Goal: Navigation & Orientation: Find specific page/section

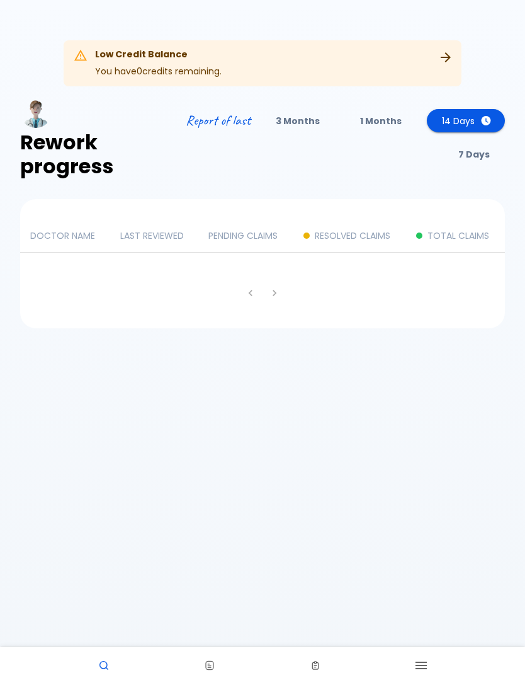
click at [60, 247] on th "DOCTOR NAME" at bounding box center [65, 235] width 90 height 33
click at [479, 153] on p "7 Days" at bounding box center [473, 154] width 31 height 13
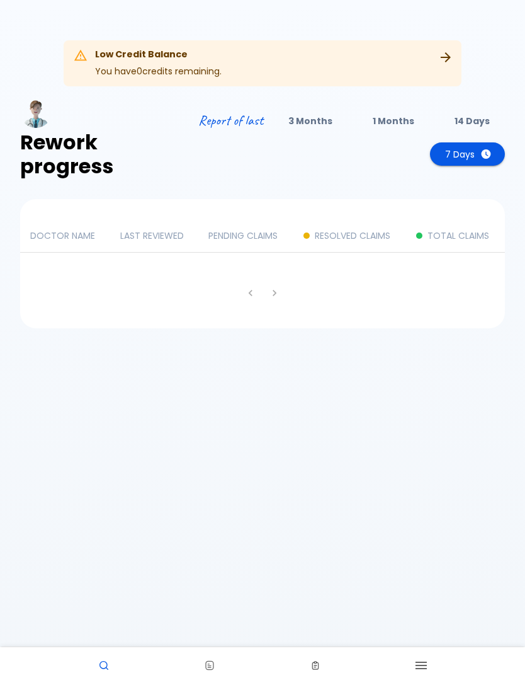
click at [435, 65] on div "Upgrade Plan" at bounding box center [438, 63] width 37 height 38
click at [403, 271] on div "DOCTOR NAME LAST REVIEWED [PERSON_NAME] CLAIMS RESOLVED CLAIMS TOTAL CLAIMS" at bounding box center [262, 263] width 485 height 129
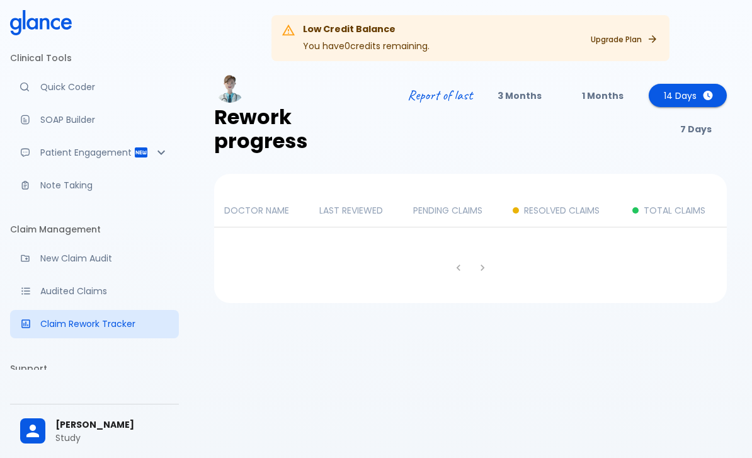
click at [67, 90] on p "Quick Coder" at bounding box center [104, 87] width 128 height 13
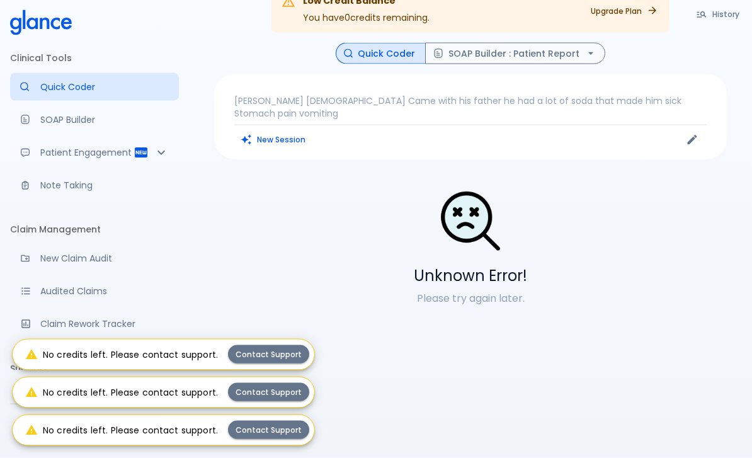
scroll to position [30, 0]
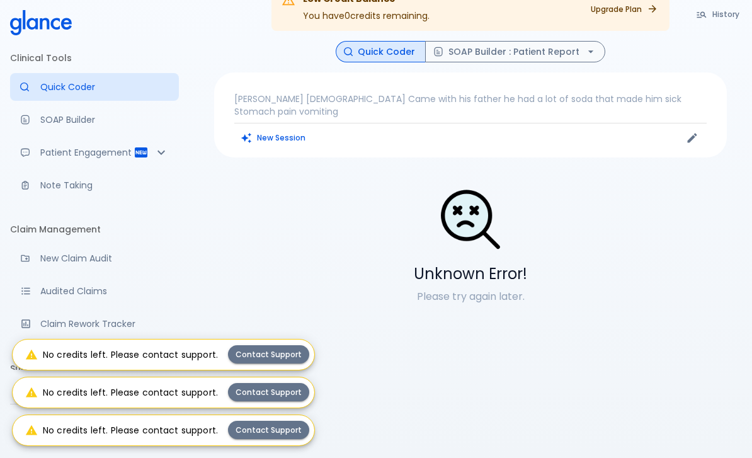
click at [39, 121] on div "Docugen: Compose a clinical documentation in seconds" at bounding box center [30, 120] width 20 height 10
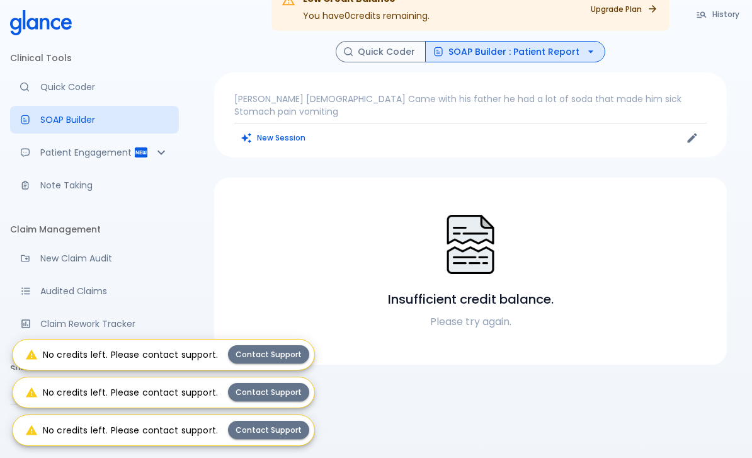
click at [145, 153] on icon "Patient Reports & Referrals" at bounding box center [141, 152] width 15 height 15
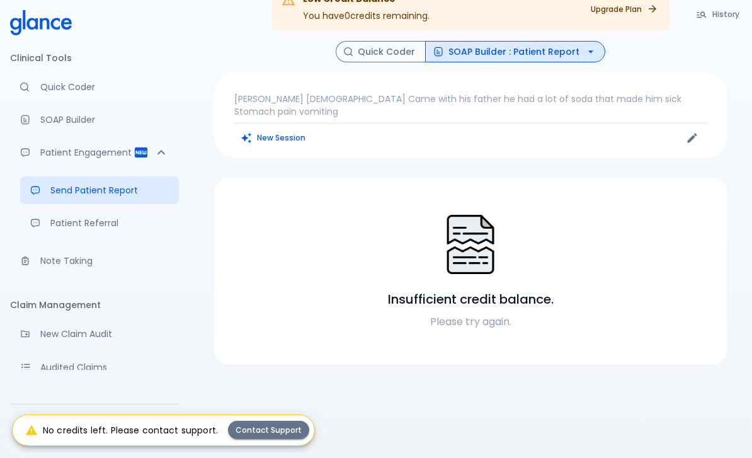
click at [62, 265] on p "Note Taking" at bounding box center [104, 260] width 128 height 13
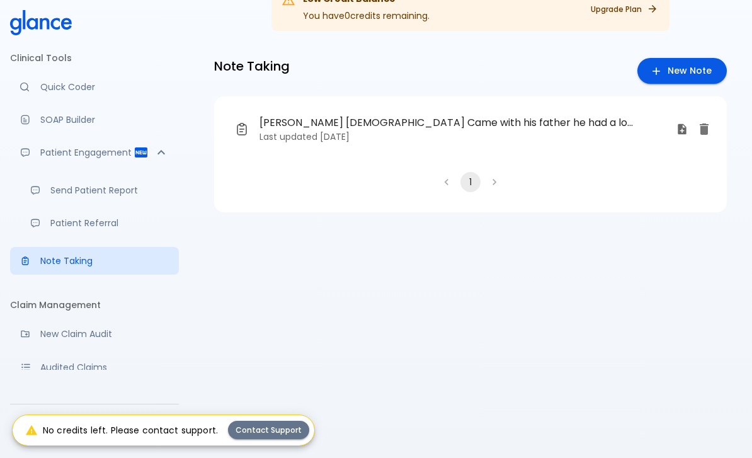
click at [59, 220] on p "Patient Referral" at bounding box center [109, 223] width 118 height 13
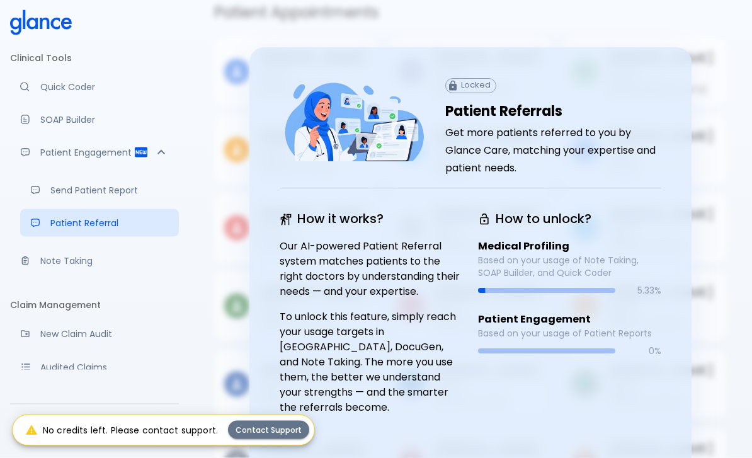
scroll to position [91, 0]
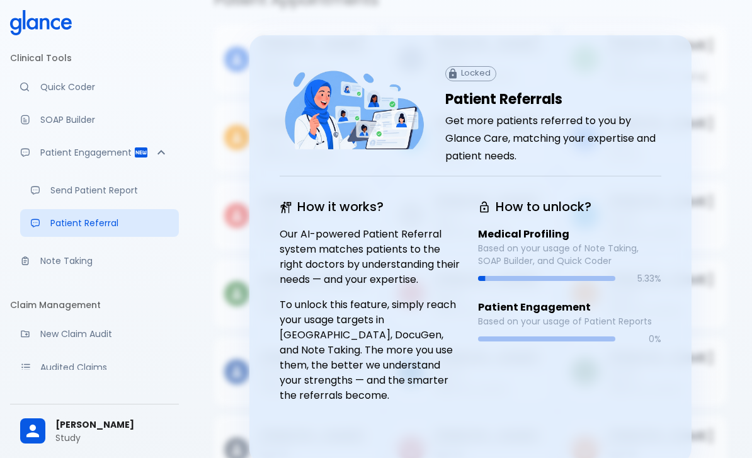
click at [525, 118] on div "Locked Patient Referrals Get more patients referred to you by Glance Care, matc…" at bounding box center [470, 249] width 442 height 428
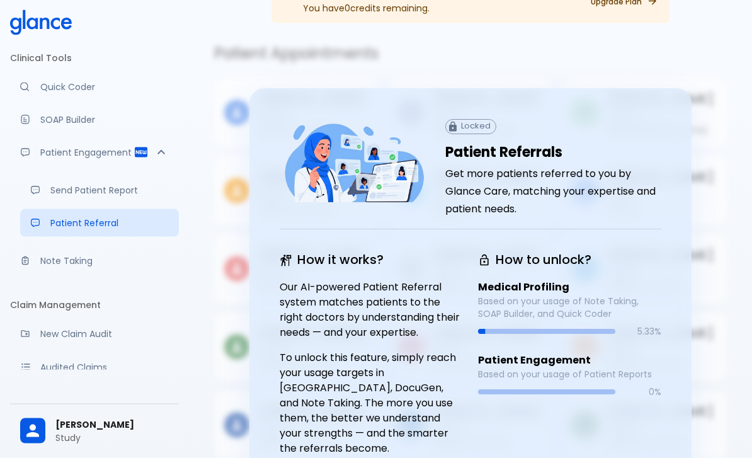
scroll to position [0, 0]
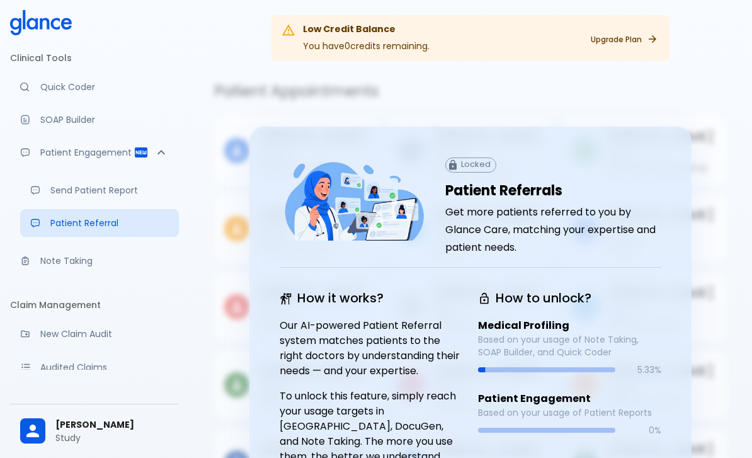
click at [525, 101] on h5 "Patient Appointments" at bounding box center [470, 91] width 513 height 20
click at [39, 265] on div "Advanced note-taking" at bounding box center [30, 261] width 20 height 10
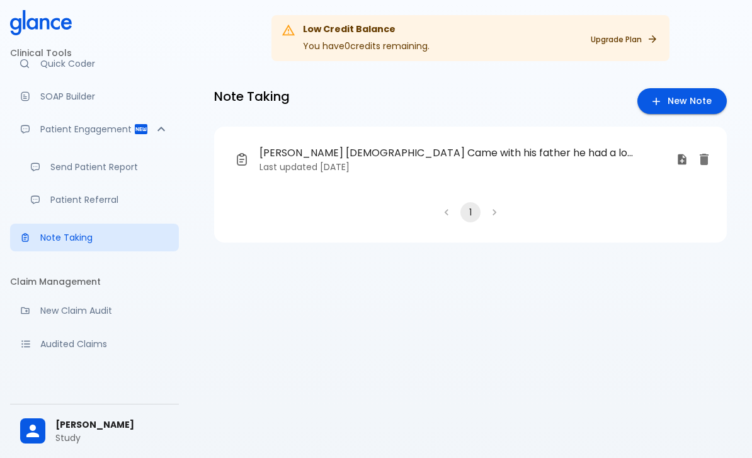
scroll to position [48, 0]
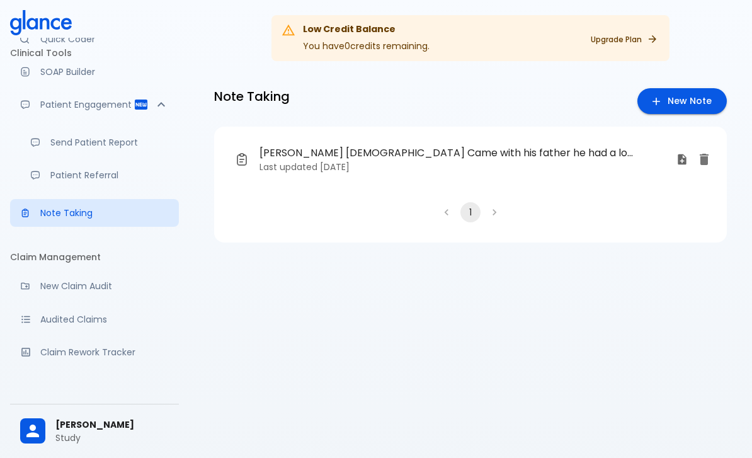
click at [45, 290] on p "New Claim Audit" at bounding box center [104, 286] width 128 height 13
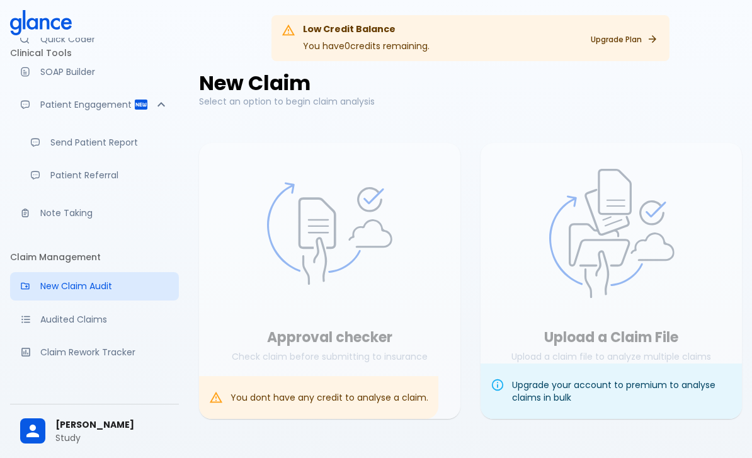
click at [54, 322] on p "Audited Claims" at bounding box center [104, 319] width 128 height 13
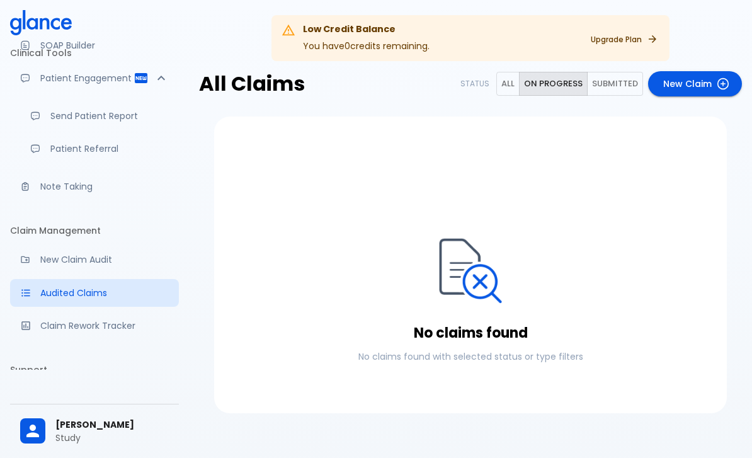
scroll to position [72, 0]
click at [45, 269] on link "New Claim Audit" at bounding box center [94, 261] width 169 height 28
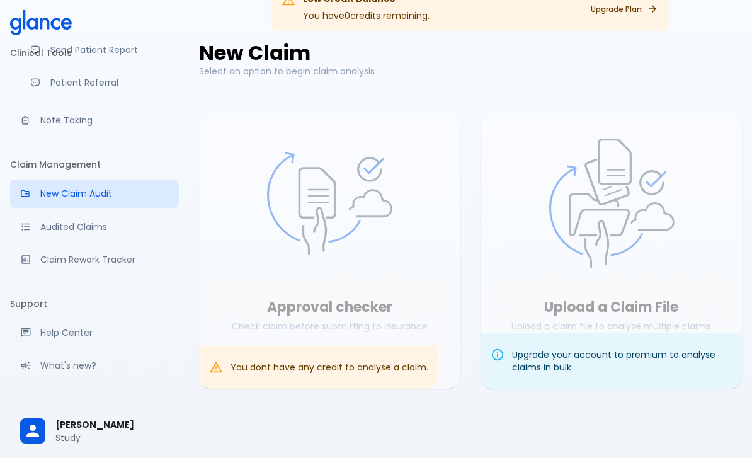
scroll to position [153, 0]
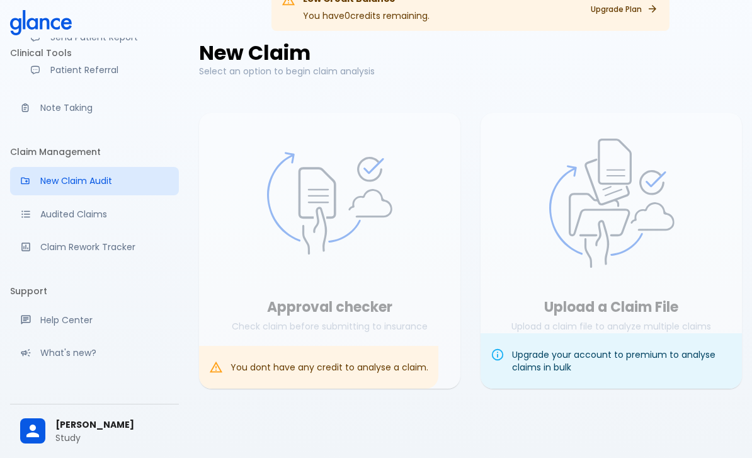
click at [45, 215] on p "Audited Claims" at bounding box center [104, 214] width 128 height 13
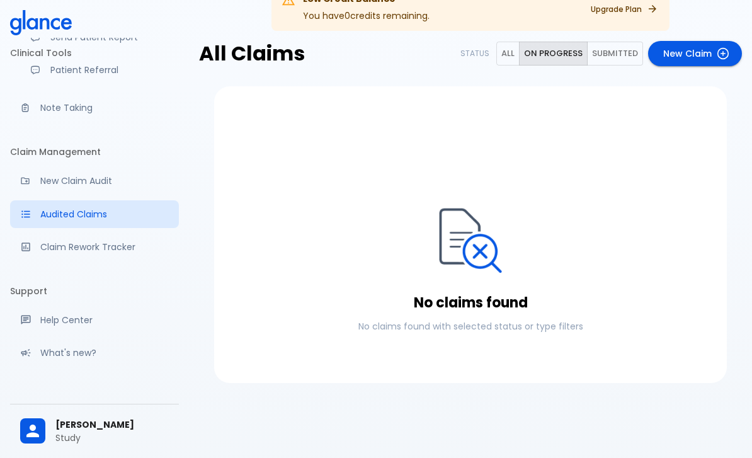
click at [65, 252] on p "Claim Rework Tracker" at bounding box center [104, 247] width 128 height 13
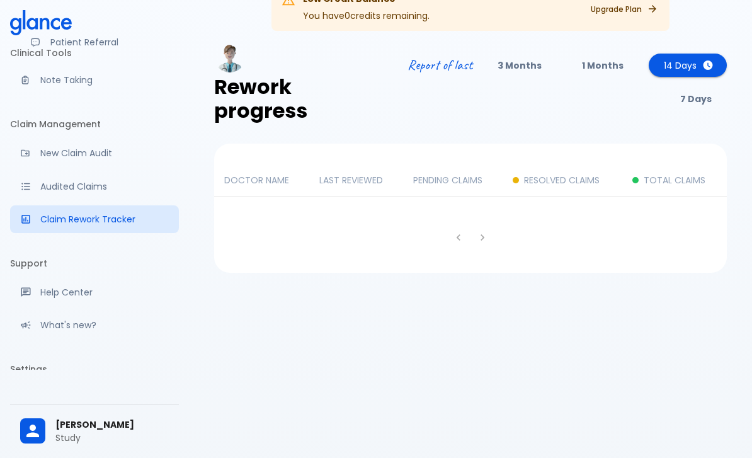
scroll to position [198, 0]
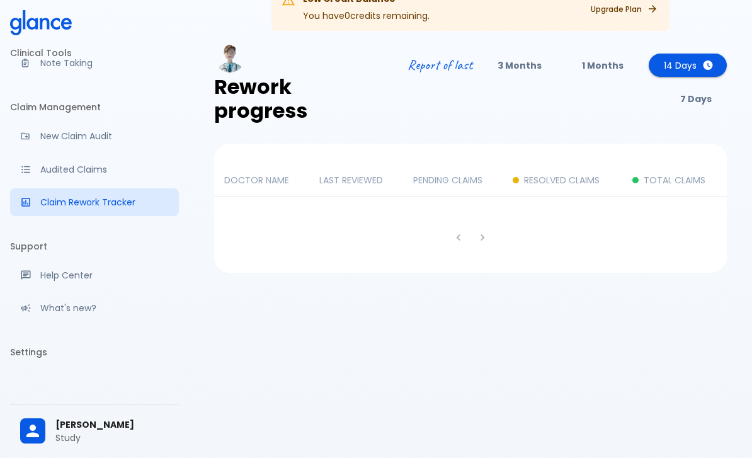
click at [39, 278] on div "Get help from our support team" at bounding box center [30, 275] width 20 height 11
